Goal: Information Seeking & Learning: Learn about a topic

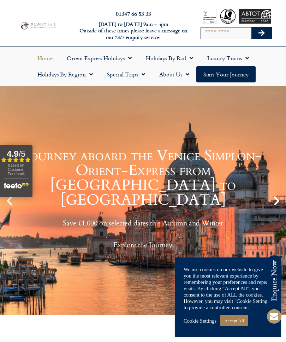
click at [235, 323] on link "Accept All" at bounding box center [234, 320] width 28 height 11
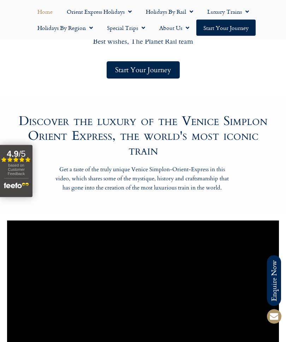
scroll to position [395, 0]
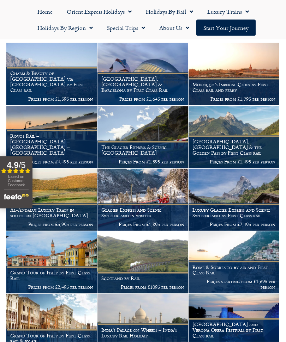
scroll to position [125, 0]
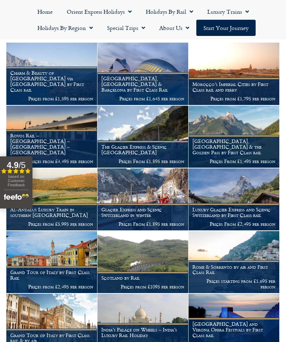
click at [205, 270] on h1 "Rome & Sorrento by air and First Class Rail" at bounding box center [233, 269] width 83 height 11
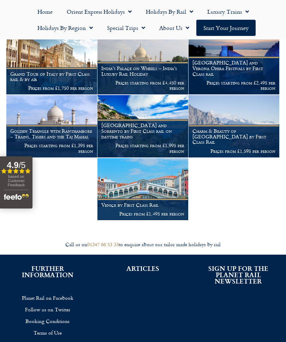
scroll to position [386, 0]
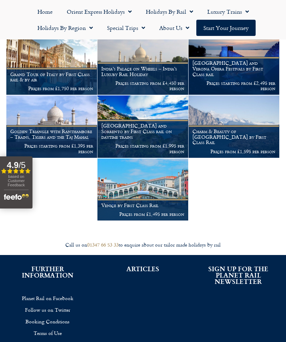
click at [146, 121] on img at bounding box center [142, 127] width 91 height 62
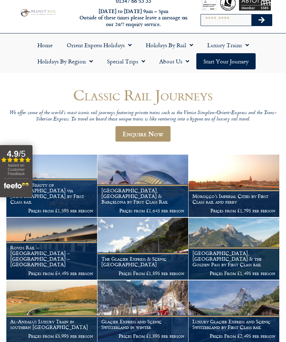
scroll to position [0, 0]
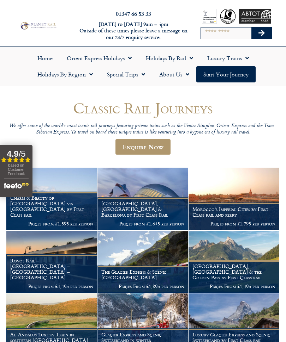
click at [170, 58] on link "Holidays by Rail" at bounding box center [169, 58] width 61 height 16
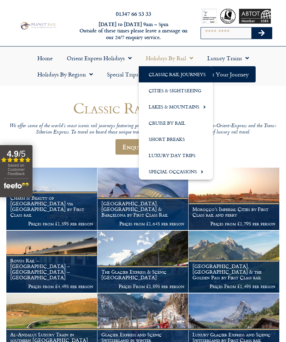
click at [179, 95] on link "Cities & Sightseeing" at bounding box center [176, 90] width 74 height 16
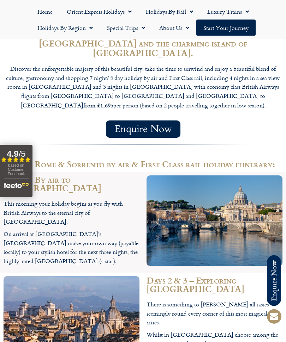
scroll to position [533, 0]
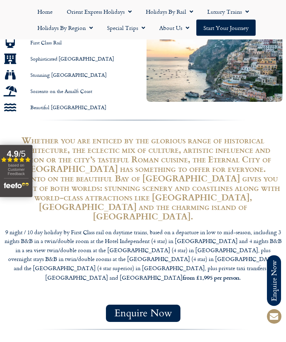
scroll to position [410, 0]
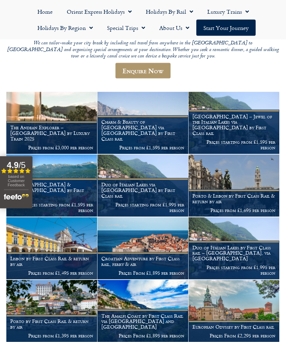
scroll to position [138, 0]
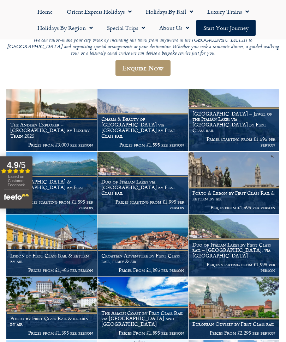
click at [159, 311] on h1 "The Amalfi Coast by First Class Rail via Zurich and Montreux" at bounding box center [142, 319] width 83 height 17
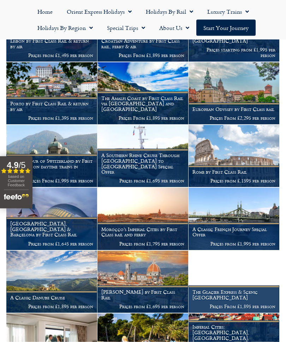
scroll to position [354, 0]
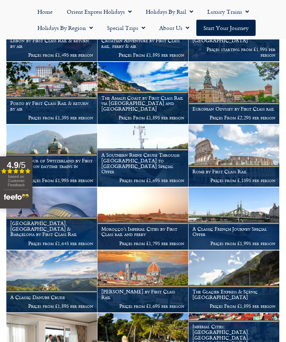
click at [245, 199] on img at bounding box center [233, 219] width 91 height 62
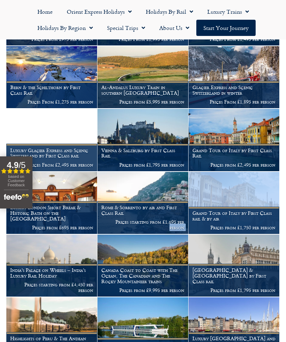
scroll to position [747, 0]
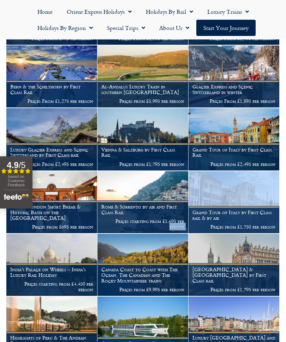
click at [214, 267] on h1 "Poland & Germany by First Class rail" at bounding box center [233, 275] width 83 height 17
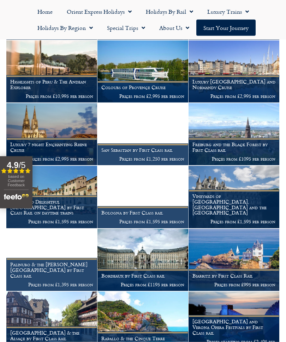
scroll to position [1004, 0]
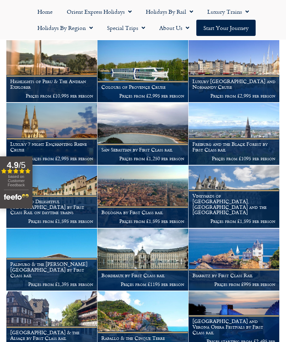
click at [153, 336] on h1 "Rapallo & the Cinque Terre" at bounding box center [142, 339] width 83 height 6
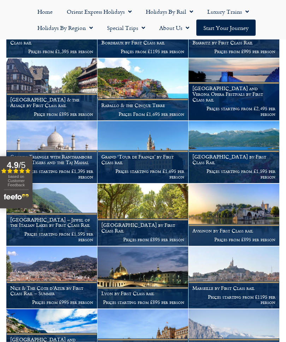
scroll to position [1237, 0]
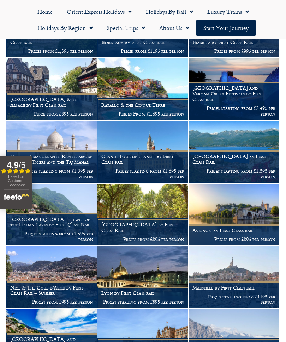
click at [67, 337] on h1 "Rome and Sorrento by First Class rail on daytime trains" at bounding box center [51, 345] width 83 height 17
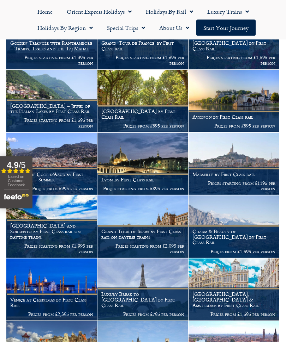
scroll to position [1351, 0]
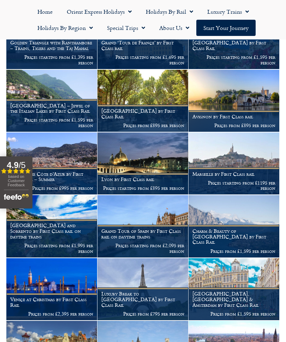
click at [62, 293] on figcaption "Venice at Christmas by First Class Rail Prices from £2,395 per person" at bounding box center [51, 306] width 91 height 27
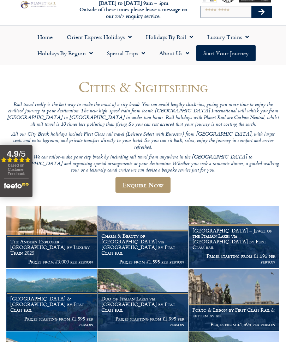
scroll to position [0, 0]
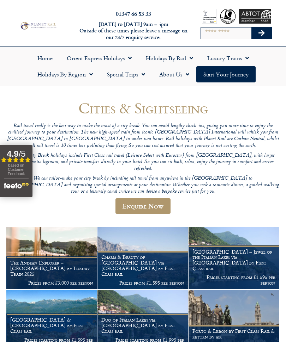
click at [164, 60] on link "Holidays by Rail" at bounding box center [169, 58] width 61 height 16
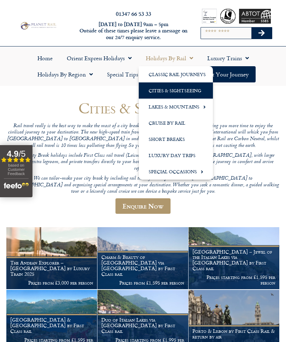
click at [170, 143] on link "Short Breaks" at bounding box center [176, 139] width 74 height 16
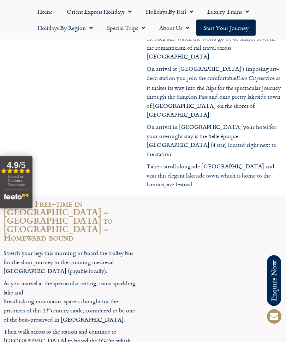
scroll to position [1867, 0]
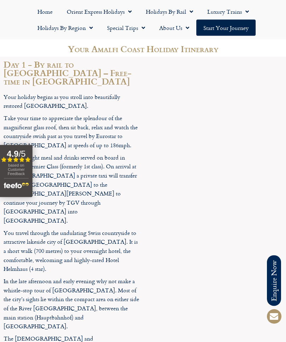
scroll to position [811, 0]
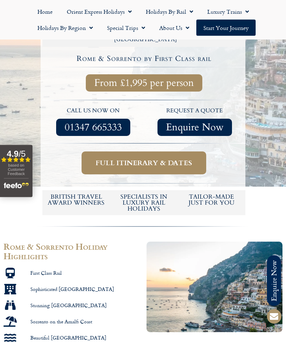
scroll to position [171, 0]
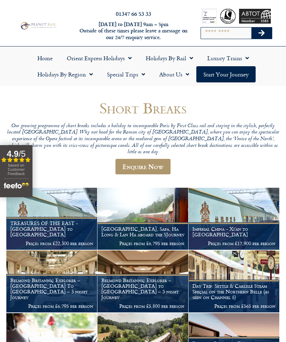
click at [73, 211] on img at bounding box center [51, 219] width 91 height 62
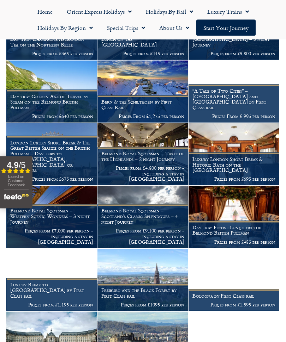
scroll to position [316, 0]
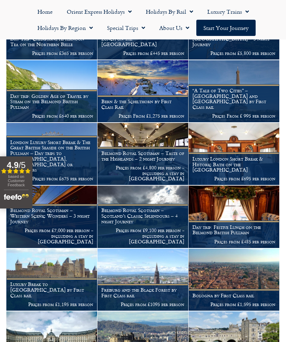
click at [149, 267] on img at bounding box center [142, 280] width 91 height 62
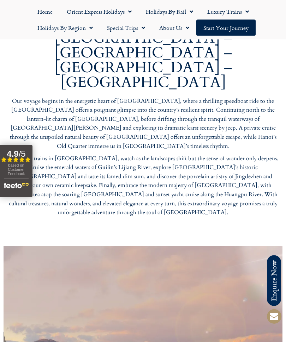
scroll to position [504, 0]
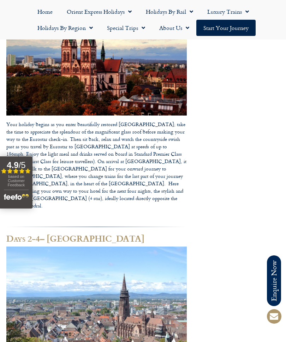
scroll to position [320, 0]
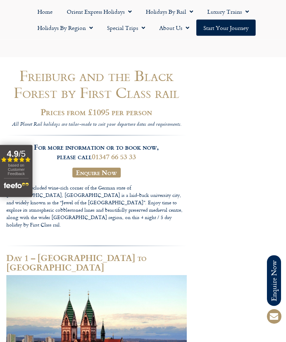
scroll to position [0, 0]
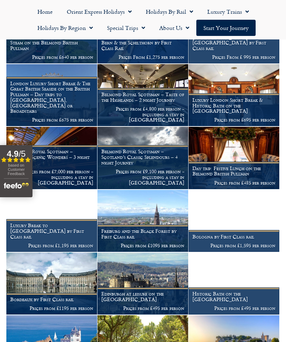
scroll to position [374, 0]
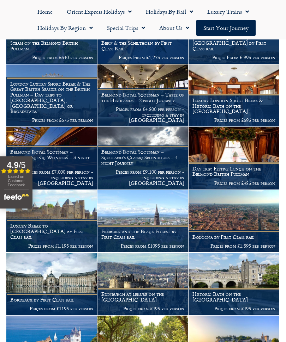
click at [228, 214] on img at bounding box center [233, 221] width 91 height 62
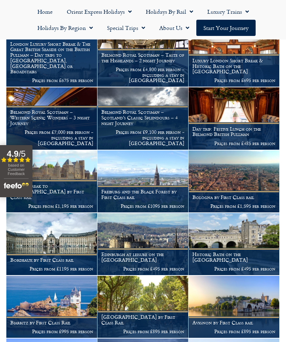
scroll to position [440, 0]
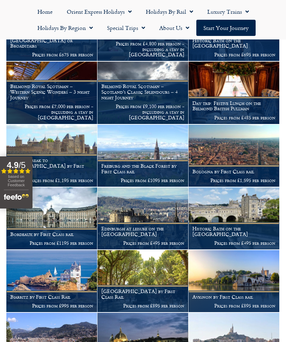
click at [69, 268] on img at bounding box center [51, 281] width 91 height 62
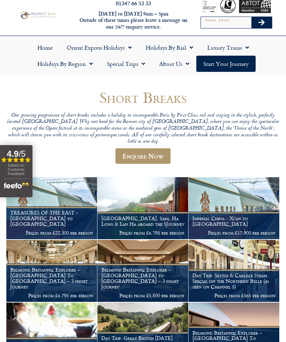
scroll to position [0, 0]
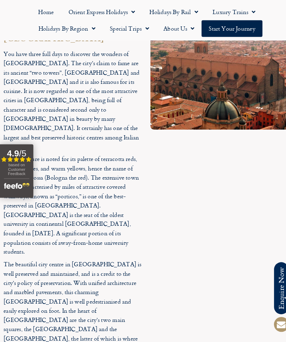
scroll to position [1066, 0]
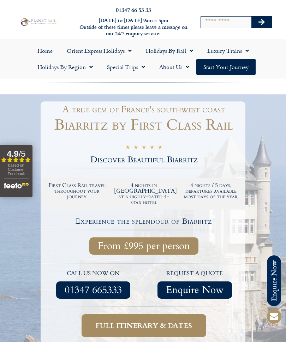
click at [285, 205] on div at bounding box center [143, 239] width 286 height 291
